Goal: Check status: Check status

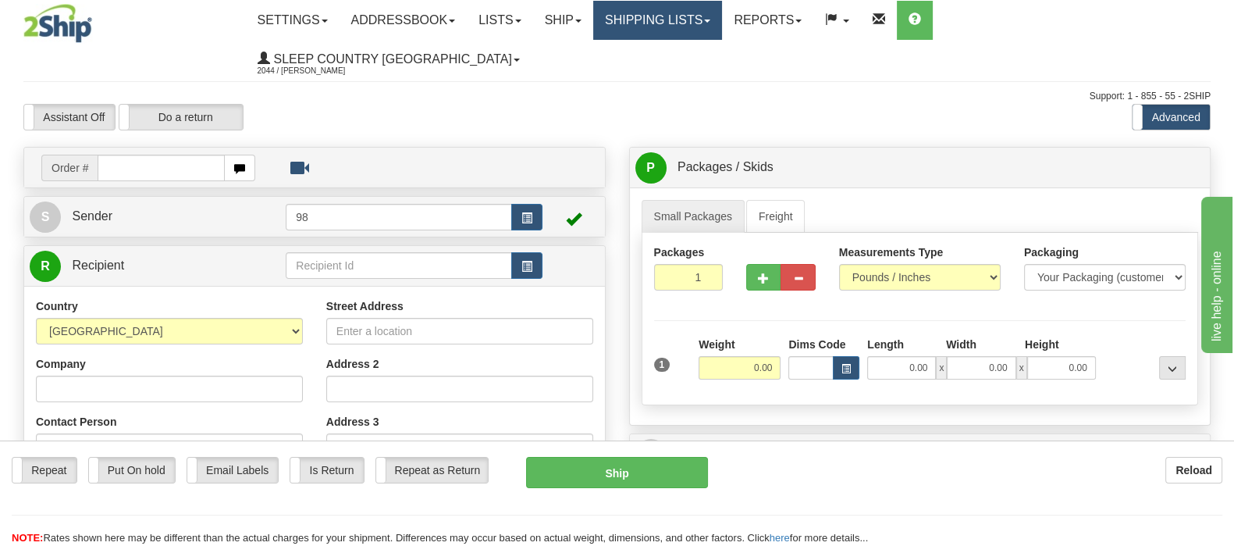
click at [722, 29] on link "Shipping lists" at bounding box center [657, 20] width 129 height 39
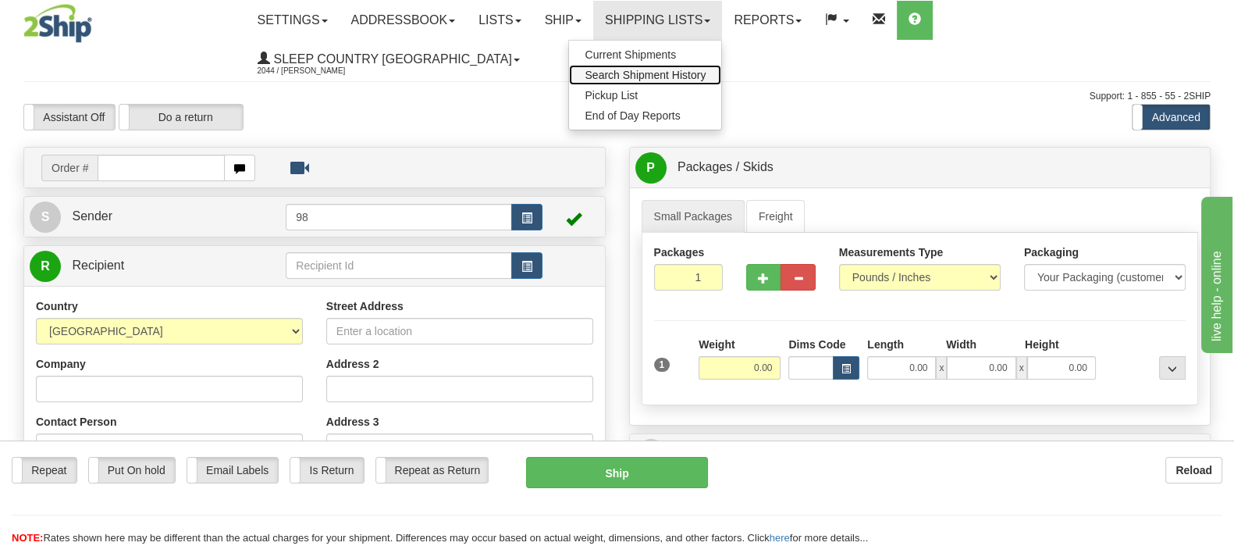
click at [706, 76] on span "Search Shipment History" at bounding box center [645, 75] width 121 height 12
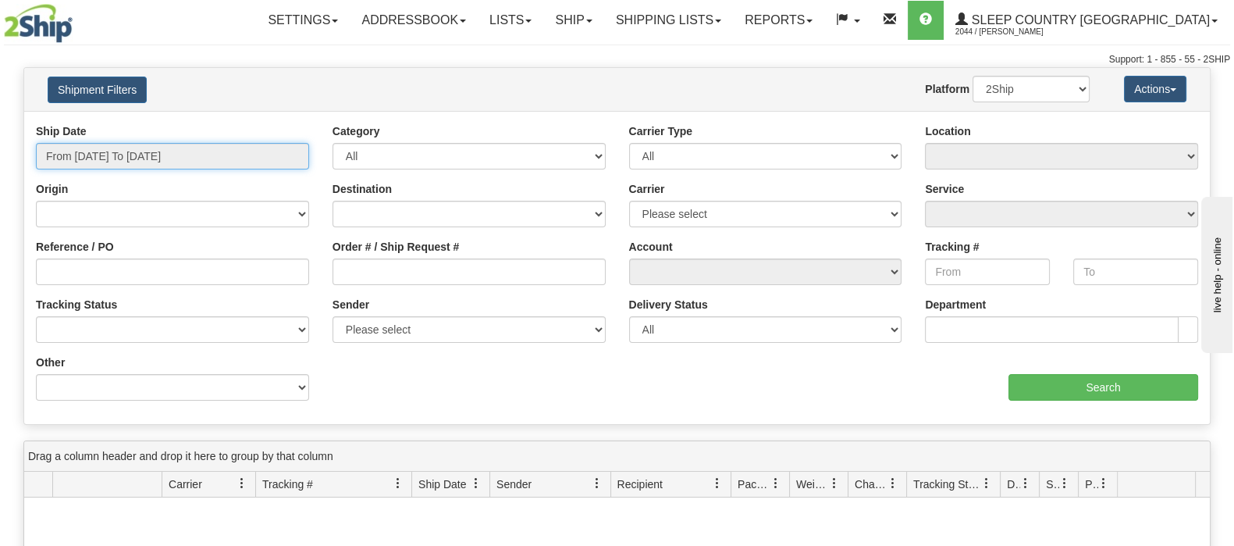
click at [112, 153] on input "From 08/31/2025 To 09/01/2025" at bounding box center [172, 156] width 273 height 27
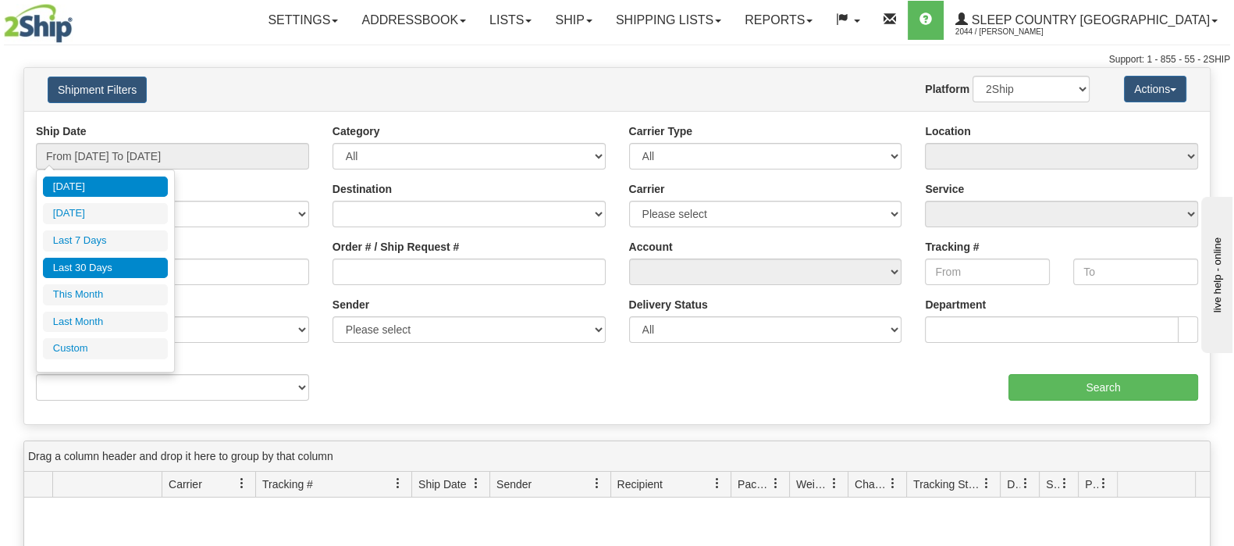
click at [116, 263] on li "Last 30 Days" at bounding box center [105, 268] width 125 height 21
type input "From 08/03/2025 To 09/01/2025"
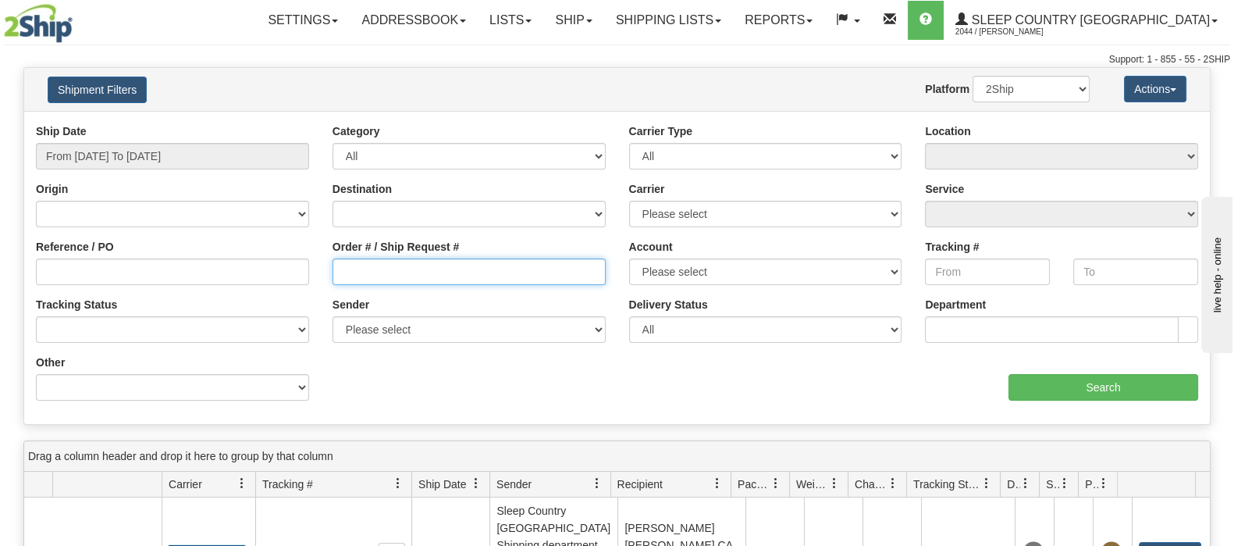
click at [414, 282] on input "Order # / Ship Request #" at bounding box center [469, 271] width 273 height 27
paste input "9007I049798"
type input "9007I049798"
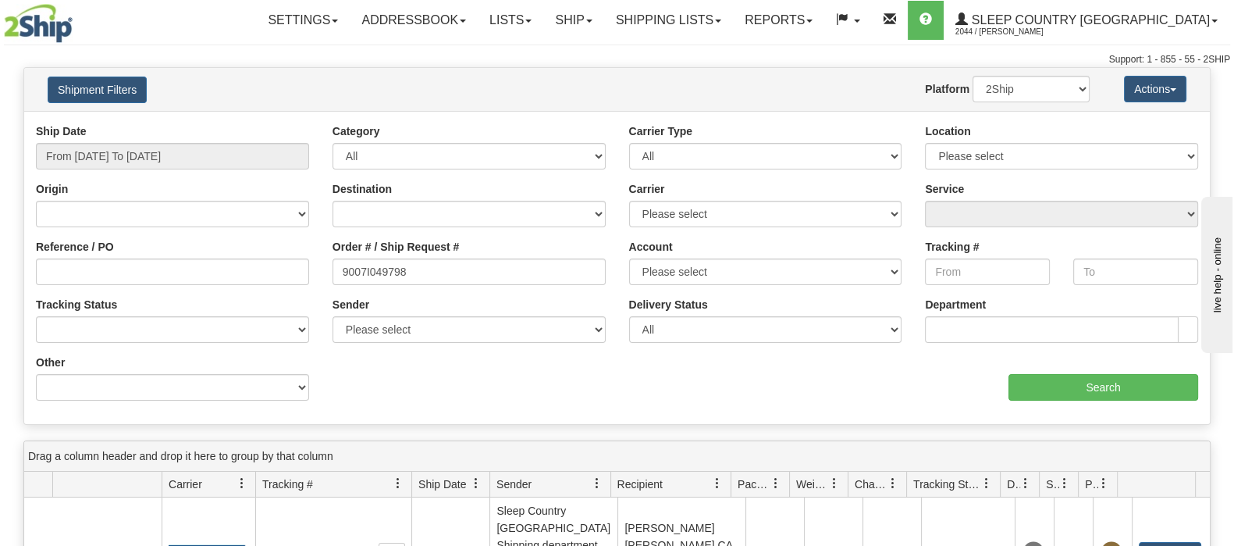
click at [1031, 368] on div "aaa Search" at bounding box center [913, 377] width 593 height 46
click at [1032, 380] on input "Search" at bounding box center [1103, 387] width 190 height 27
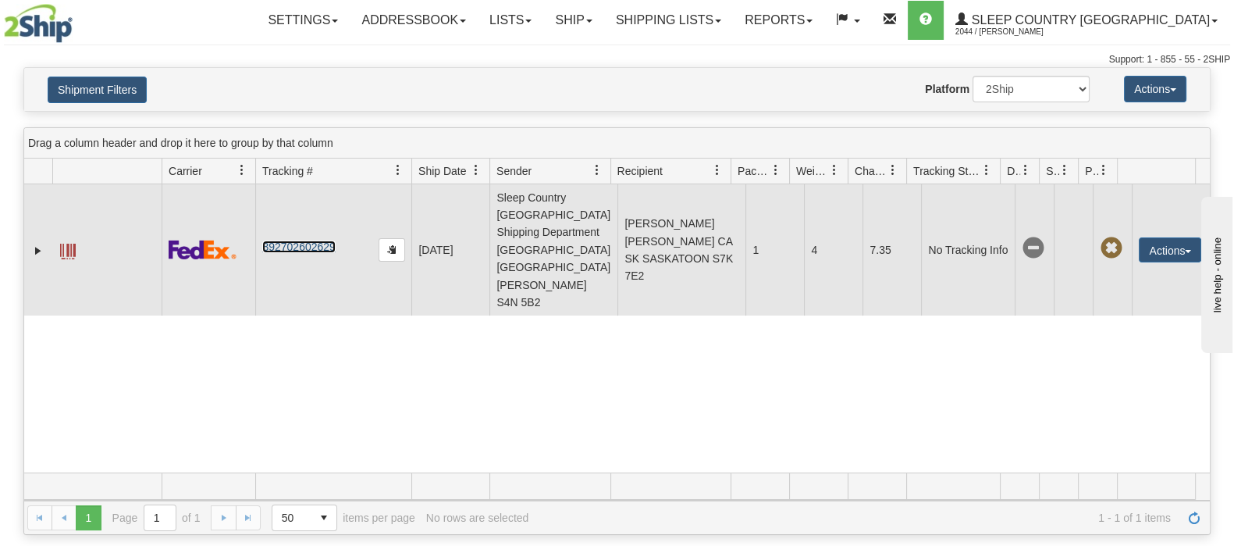
click at [314, 240] on link "392702602629" at bounding box center [298, 246] width 73 height 12
